Goal: Task Accomplishment & Management: Manage account settings

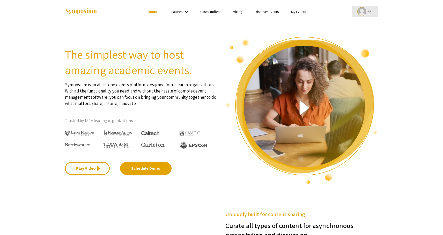
click at [363, 13] on div at bounding box center [361, 11] width 9 height 9
click at [364, 39] on button "My Submissions" at bounding box center [368, 38] width 32 height 12
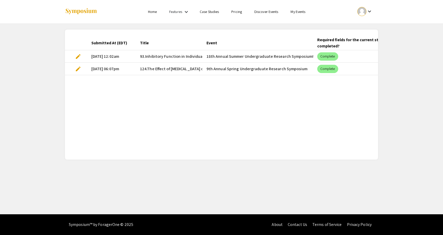
click at [78, 54] on span "edit" at bounding box center [78, 56] width 6 height 6
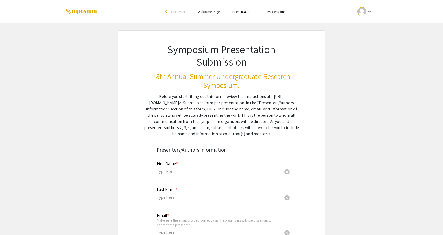
type input "[PERSON_NAME]"
type input "[EMAIL_ADDRESS][DOMAIN_NAME]"
radio input "true"
type input "Neuroscience, Psychology"
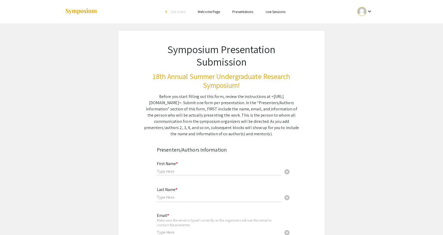
type input "Neuroscience"
radio input "true"
type input "[PERSON_NAME]"
type input "[PERSON_NAME][EMAIL_ADDRESS][PERSON_NAME][DOMAIN_NAME]"
type input "[MEDICAL_DATA]"
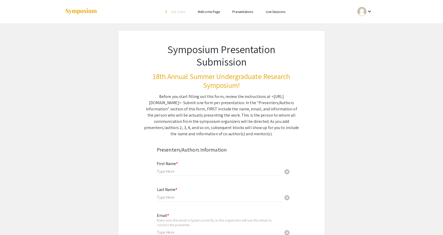
type input "[US_STATE][GEOGRAPHIC_DATA]"
type input "ASHFoundation Clinical Research [PERSON_NAME] and WVU Research and Scholarship …"
type input "[PERSON_NAME]"
type input "[EMAIL_ADDRESS][DOMAIN_NAME]"
radio input "true"
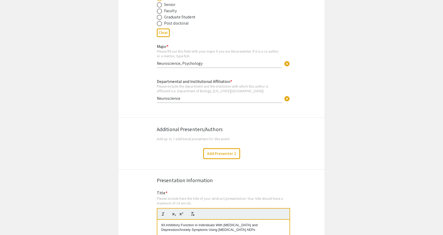
scroll to position [487, 0]
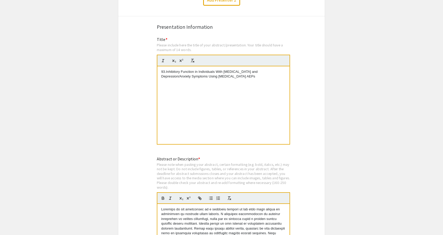
select select "custom"
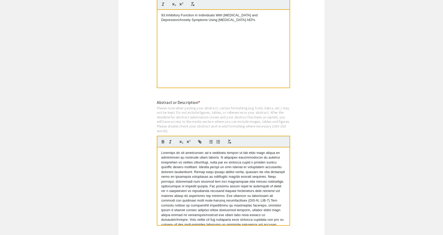
type input "0"
select select "custom"
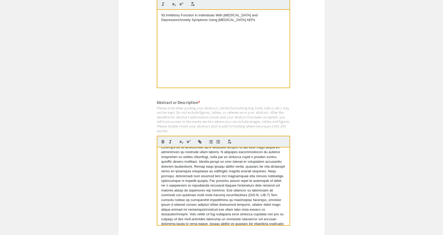
type input "1"
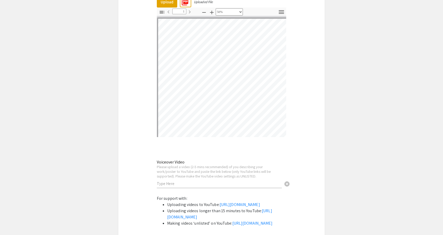
scroll to position [1256, 0]
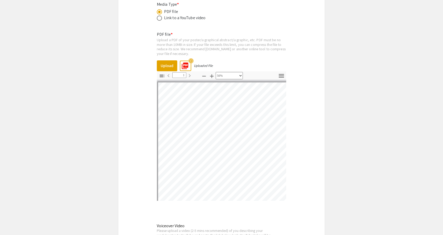
click at [186, 62] on mat-icon "picture_as_pdf" at bounding box center [184, 64] width 8 height 8
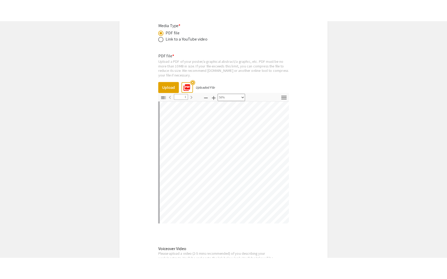
scroll to position [1, 1]
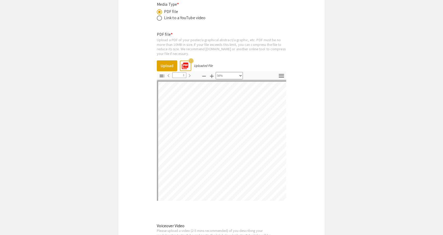
click at [280, 74] on icon "button" at bounding box center [281, 76] width 5 height 4
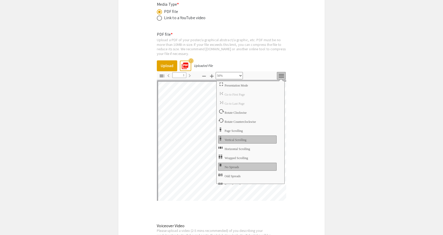
click at [228, 84] on span "Presentation Mode" at bounding box center [237, 86] width 24 height 4
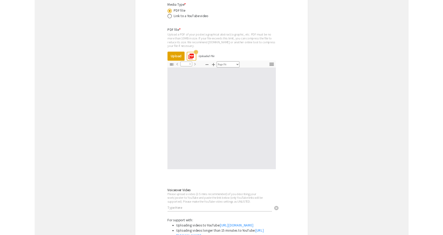
scroll to position [279, 0]
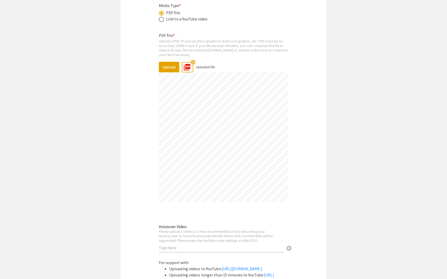
select select "0.5"
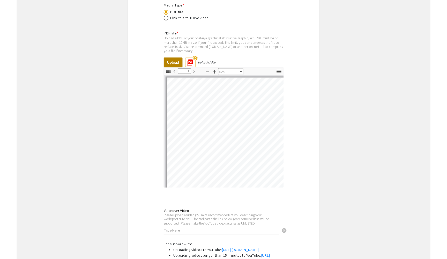
scroll to position [3, 2]
